Goal: Navigation & Orientation: Find specific page/section

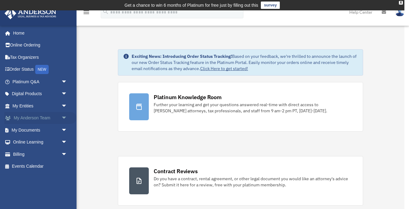
click at [62, 117] on span "arrow_drop_down" at bounding box center [67, 118] width 12 height 13
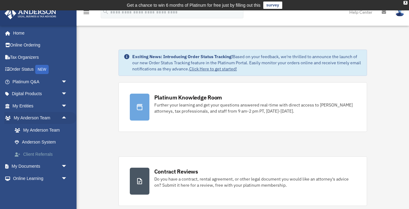
click at [43, 154] on link "Client Referrals" at bounding box center [43, 154] width 68 height 12
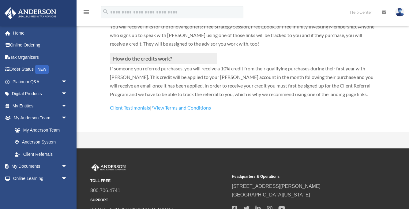
scroll to position [216, 0]
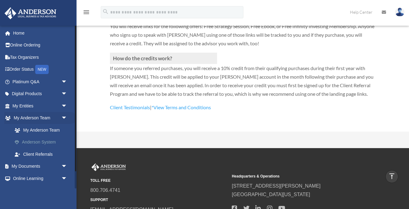
click at [52, 141] on link "Anderson System" at bounding box center [43, 142] width 68 height 12
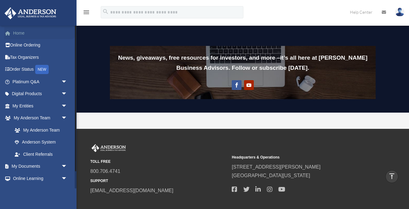
click at [19, 32] on link "Home" at bounding box center [40, 33] width 72 height 12
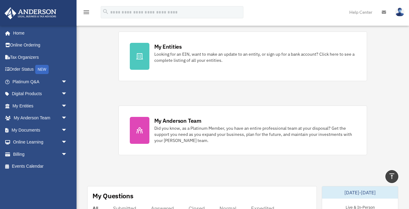
scroll to position [179, 0]
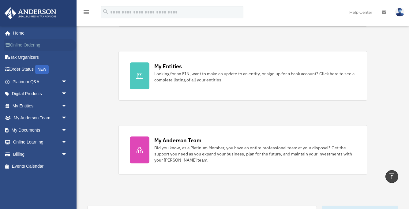
click at [39, 43] on link "Online Ordering" at bounding box center [40, 45] width 72 height 12
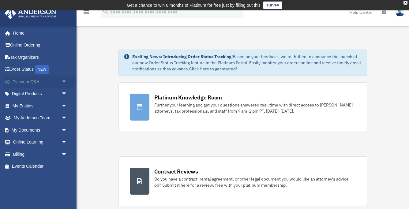
click at [30, 81] on link "Platinum Q&A arrow_drop_down" at bounding box center [40, 82] width 72 height 12
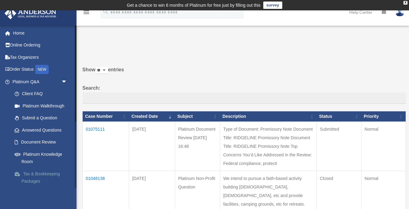
click at [35, 173] on link "Tax & Bookkeeping Packages" at bounding box center [43, 178] width 68 height 20
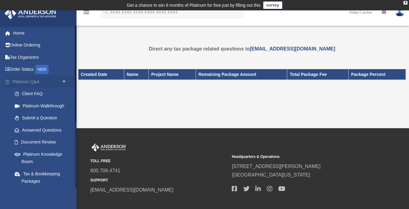
click at [66, 80] on span "arrow_drop_down" at bounding box center [67, 82] width 12 height 13
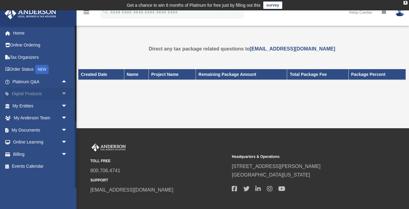
click at [63, 92] on span "arrow_drop_down" at bounding box center [67, 94] width 12 height 13
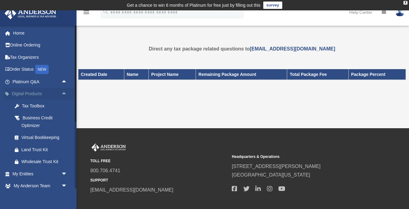
click at [63, 92] on span "arrow_drop_up" at bounding box center [67, 94] width 12 height 13
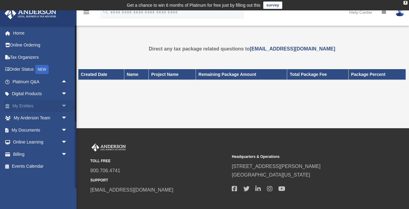
click at [65, 105] on span "arrow_drop_down" at bounding box center [67, 106] width 12 height 13
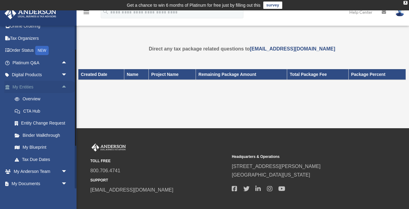
scroll to position [20, 0]
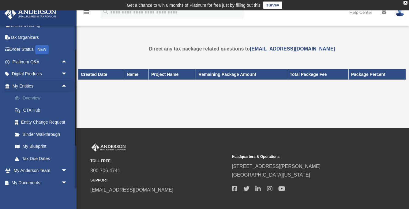
click at [29, 97] on link "Overview" at bounding box center [43, 98] width 68 height 12
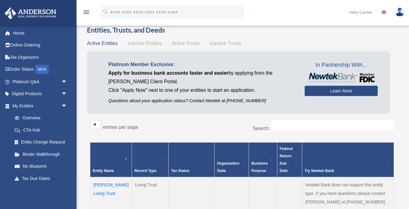
scroll to position [24, 0]
